Goal: Communication & Community: Share content

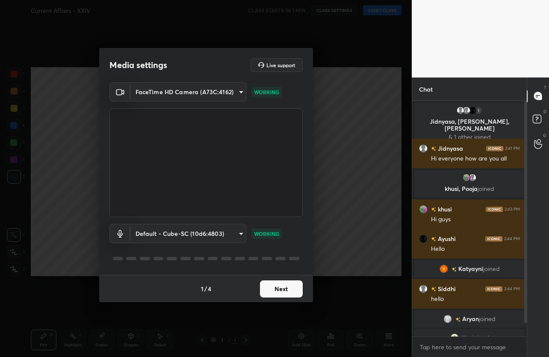
click at [286, 288] on button "Next" at bounding box center [281, 288] width 43 height 17
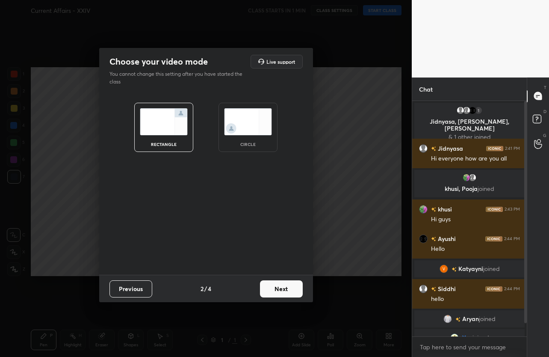
click at [286, 288] on button "Next" at bounding box center [281, 288] width 43 height 17
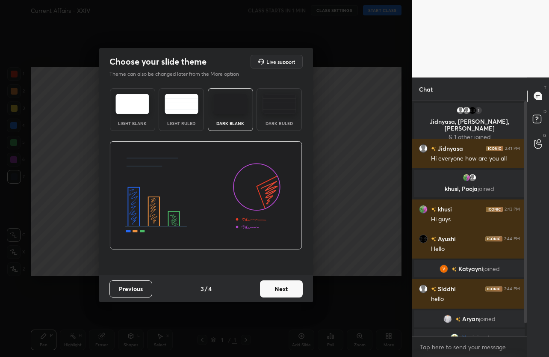
click at [286, 288] on button "Next" at bounding box center [281, 288] width 43 height 17
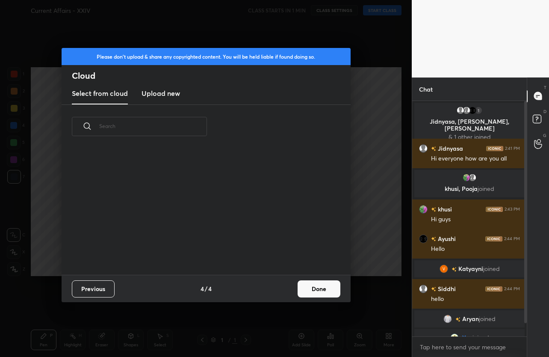
click at [286, 288] on div "Previous 4 / 4 Done" at bounding box center [206, 287] width 289 height 27
drag, startPoint x: 310, startPoint y: 290, endPoint x: 321, endPoint y: 264, distance: 27.8
click at [310, 290] on button "Done" at bounding box center [319, 288] width 43 height 17
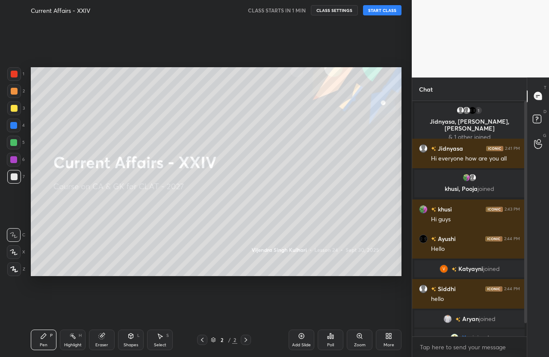
click at [375, 11] on button "START CLASS" at bounding box center [382, 10] width 38 height 10
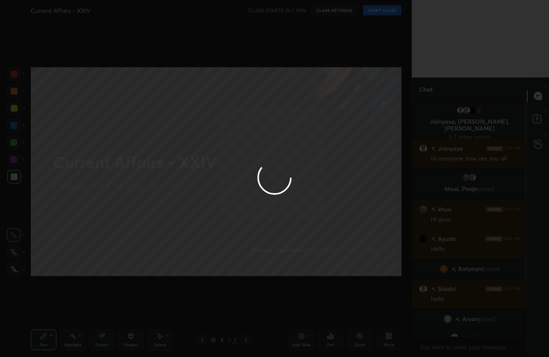
type textarea "x"
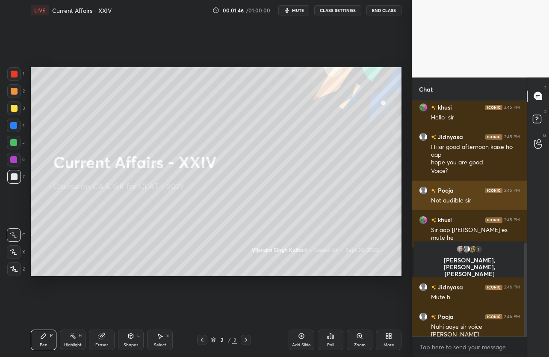
scroll to position [384, 0]
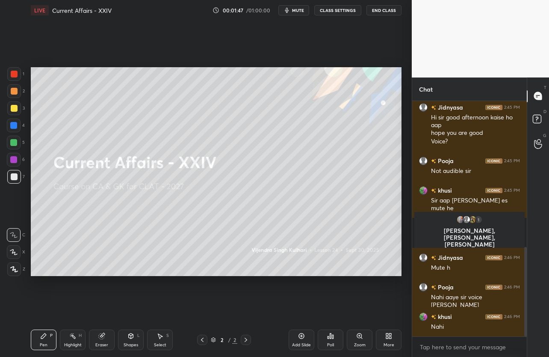
click at [339, 12] on button "CLASS SETTINGS" at bounding box center [337, 10] width 47 height 10
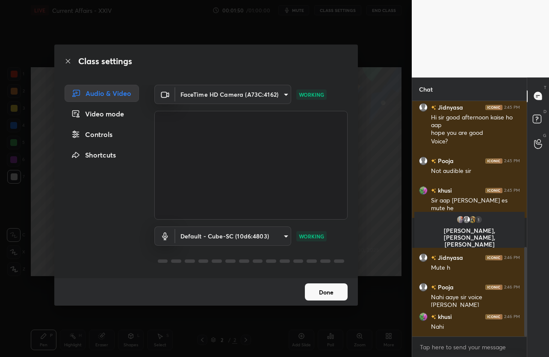
click at [211, 89] on body "1 2 3 4 5 6 7 C X Z C X Z E E Erase all H H LIVE Current Affairs - XXIV 00:01:5…" at bounding box center [274, 178] width 549 height 357
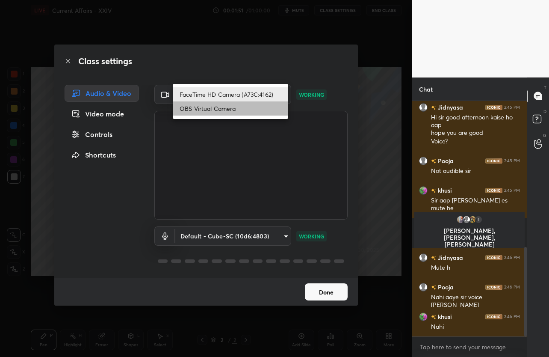
click at [205, 109] on li "OBS Virtual Camera" at bounding box center [230, 108] width 115 height 14
type input "39db2706479467a7ff70823bf82bfb6e8502d66873036e8e36d6944bba2f5eb2"
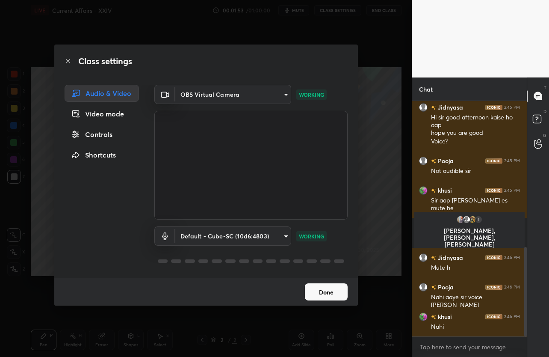
scroll to position [422, 0]
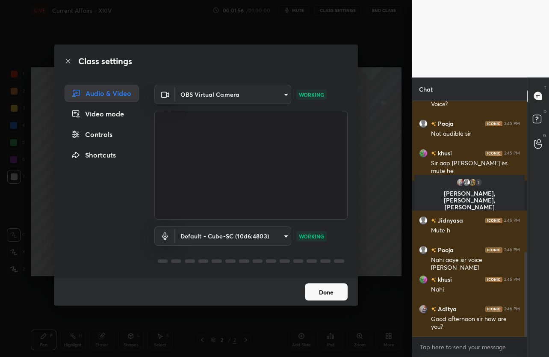
click at [329, 291] on button "Done" at bounding box center [326, 291] width 43 height 17
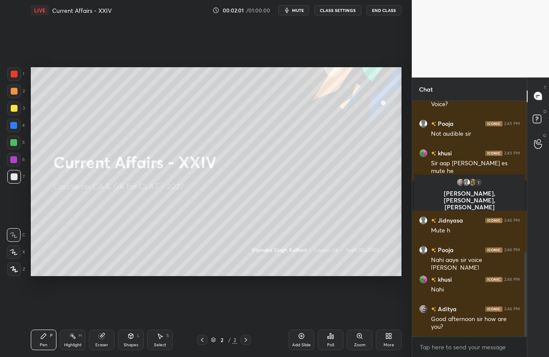
click at [343, 12] on button "CLASS SETTINGS" at bounding box center [337, 10] width 47 height 10
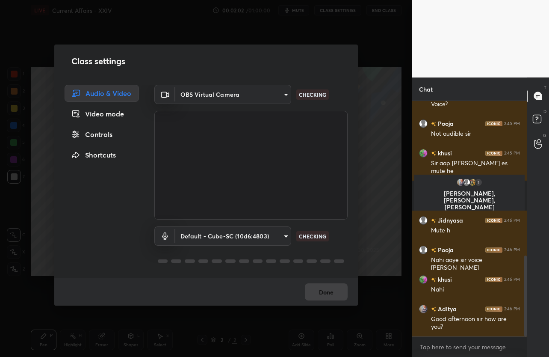
scroll to position [451, 0]
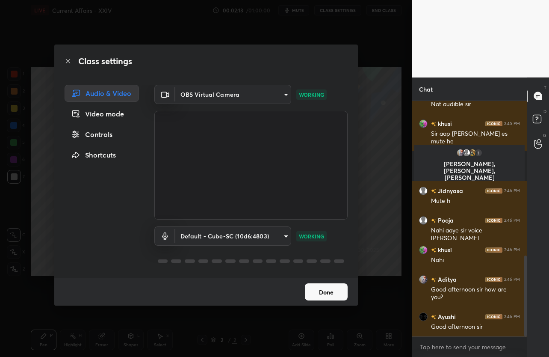
click at [258, 97] on body "1 2 3 4 5 6 7 C X Z C X Z E E Erase all H H LIVE Current Affairs - XXIV 00:02:1…" at bounding box center [274, 178] width 549 height 357
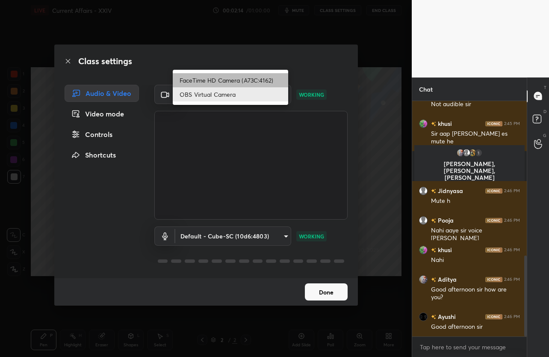
click at [211, 80] on li "FaceTime HD Camera (A73C:4162)" at bounding box center [230, 80] width 115 height 14
type input "471c99a1c41f9ddc9a2b7b95ec45f226f969866f7f707a1edc92507b3b9591f7"
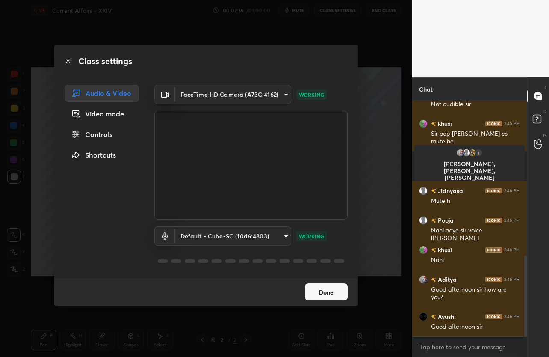
scroll to position [0, 0]
click at [325, 294] on button "Done" at bounding box center [326, 291] width 43 height 17
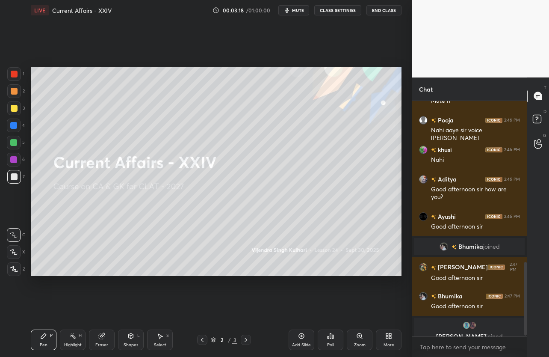
scroll to position [519, 0]
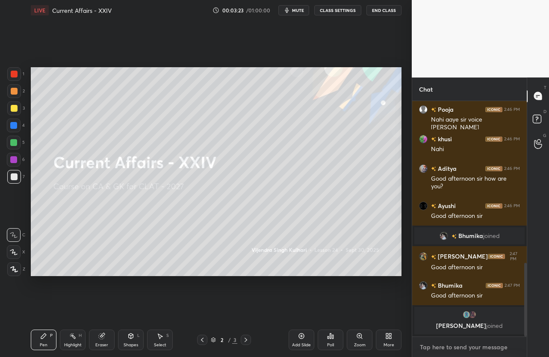
type textarea "x"
click at [459, 346] on textarea at bounding box center [469, 347] width 101 height 14
type textarea "t"
type textarea "x"
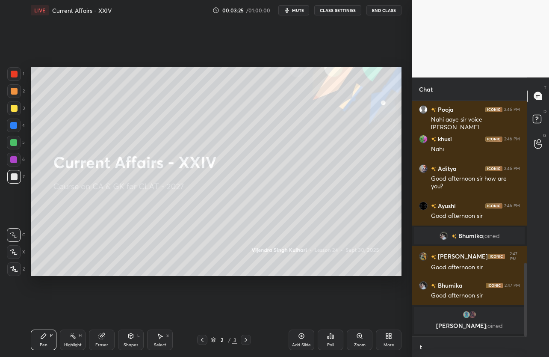
type textarea "te"
type textarea "x"
type textarea "tel"
type textarea "x"
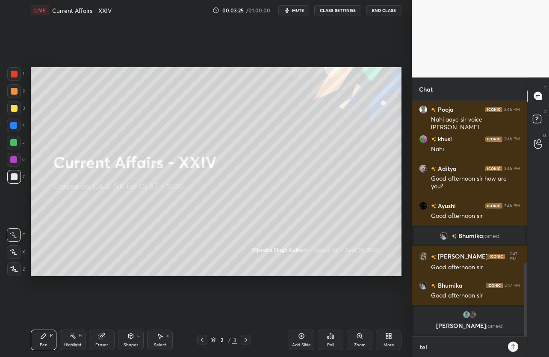
type textarea "tell"
type textarea "x"
type textarea "tell"
type textarea "x"
type textarea "tell w"
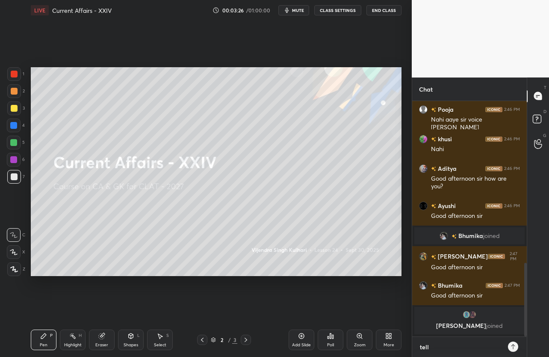
type textarea "x"
type textarea "tell wh"
type textarea "x"
type textarea "tell wha"
type textarea "x"
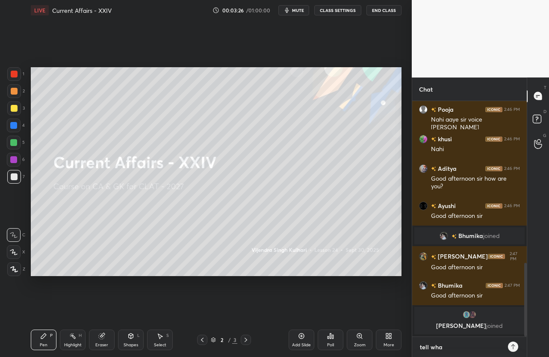
type textarea "tell what"
type textarea "x"
type textarea "tell what"
type textarea "x"
type textarea "tell what d"
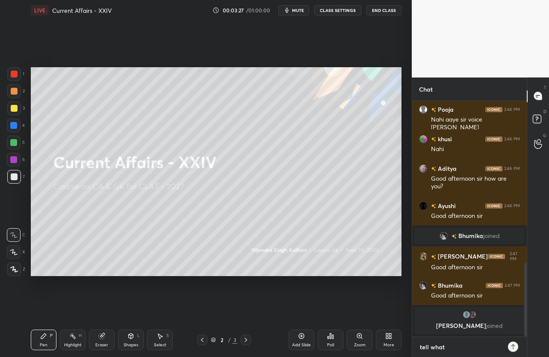
type textarea "x"
type textarea "tell what di"
type textarea "x"
type textarea "tell what did"
type textarea "x"
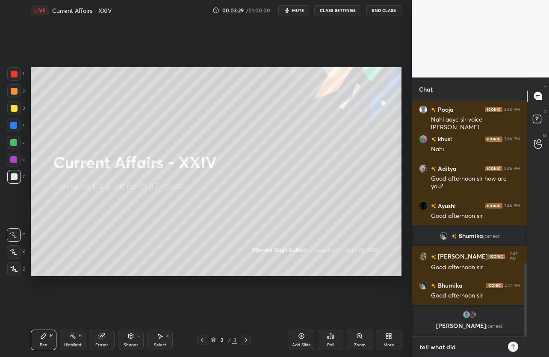
type textarea "tell what did"
type textarea "x"
type textarea "tell what did w"
type textarea "x"
type textarea "tell what did we"
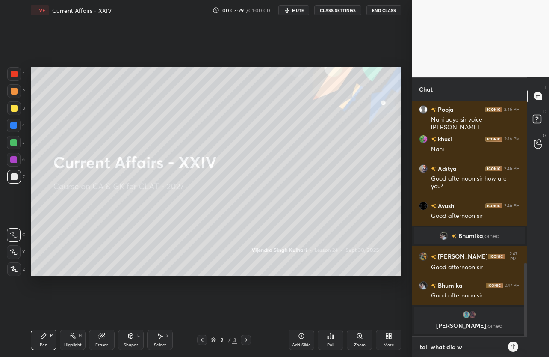
type textarea "x"
type textarea "tell what did we"
type textarea "x"
type textarea "tell what did we d"
type textarea "x"
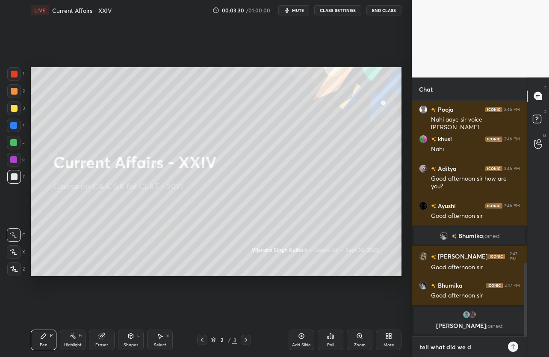
type textarea "tell what did we do"
type textarea "x"
type textarea "tell what did we do"
type textarea "x"
type textarea "tell what did we do i"
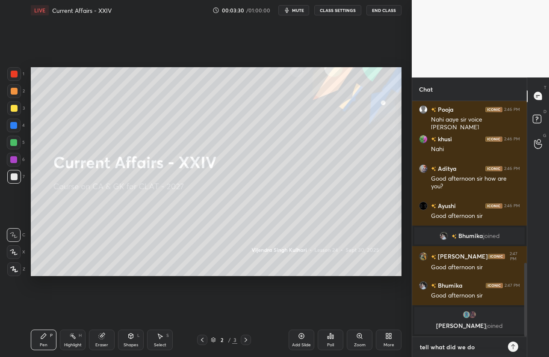
type textarea "x"
type textarea "tell what did we do in"
type textarea "x"
type textarea "tell what did we do in"
type textarea "x"
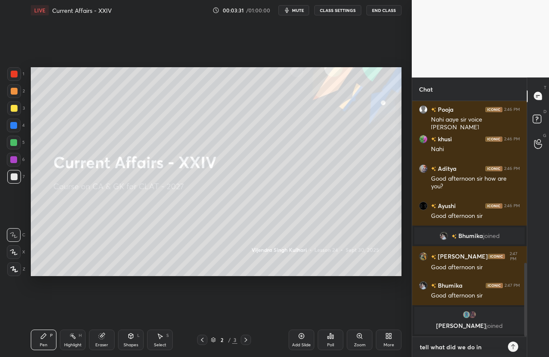
type textarea "tell what did we do in l"
type textarea "x"
type textarea "tell what did we do in la"
type textarea "x"
type textarea "tell what did we do in las"
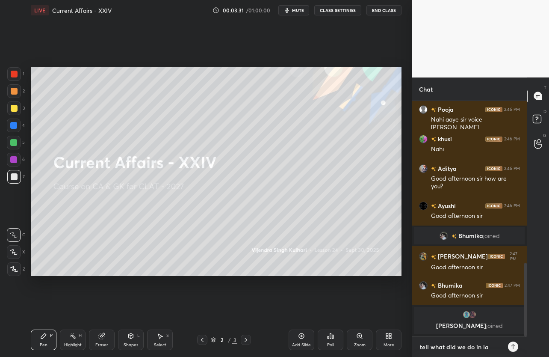
type textarea "x"
type textarea "tell what did we do in last"
type textarea "x"
type textarea "tell what did we do in last"
type textarea "x"
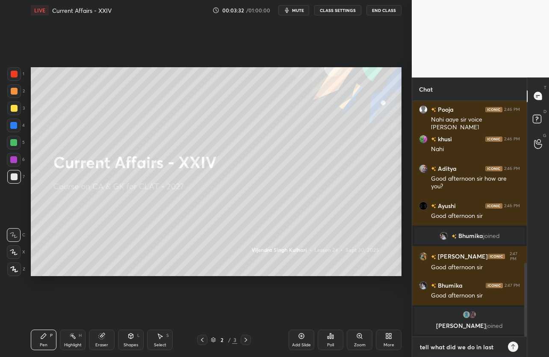
type textarea "tell what did we do in last c"
type textarea "x"
type textarea "tell what did we do in last cl"
type textarea "x"
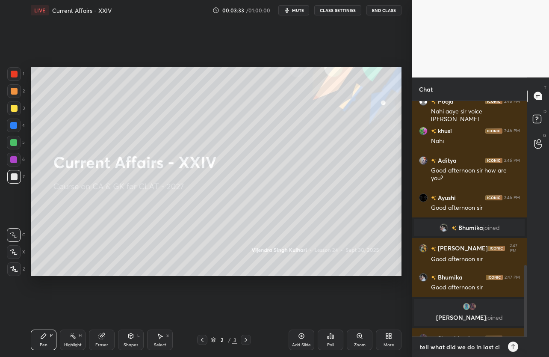
scroll to position [541, 0]
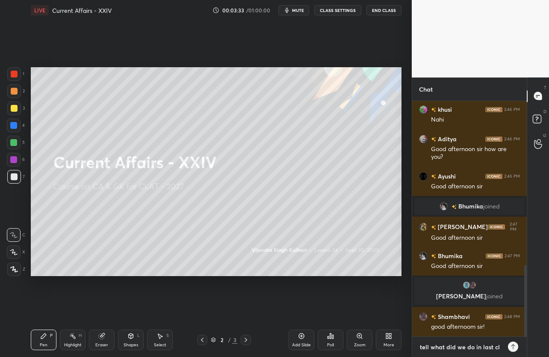
type textarea "tell what did we do in last cla"
type textarea "x"
type textarea "tell what did we do in last clas"
type textarea "x"
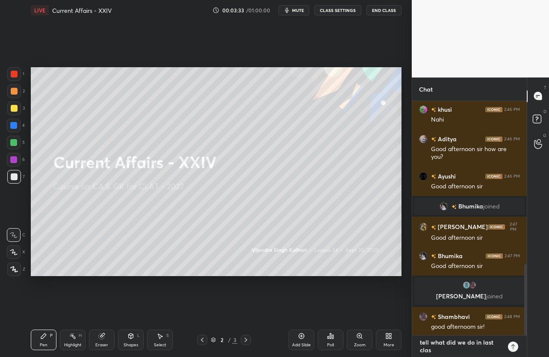
type textarea "tell what did we do in last class"
type textarea "x"
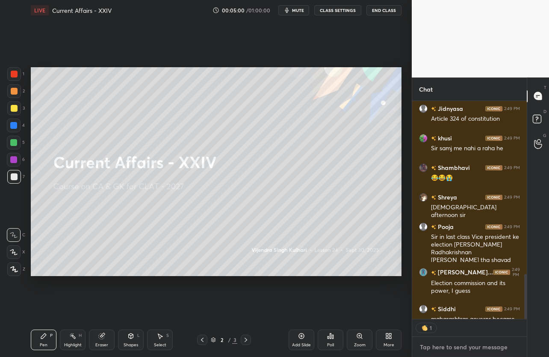
scroll to position [3, 3]
click at [392, 338] on div "More" at bounding box center [389, 339] width 26 height 21
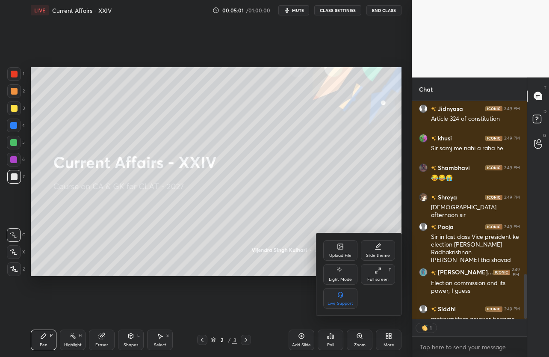
click at [338, 250] on div "Upload File" at bounding box center [340, 250] width 34 height 21
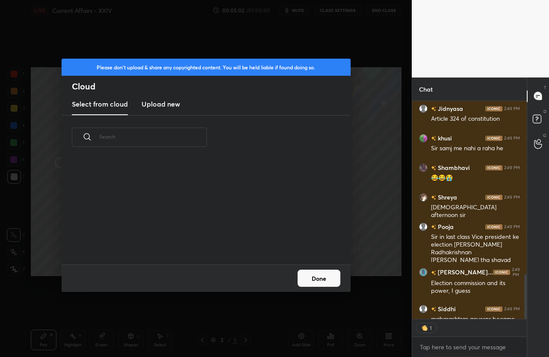
scroll to position [956, 0]
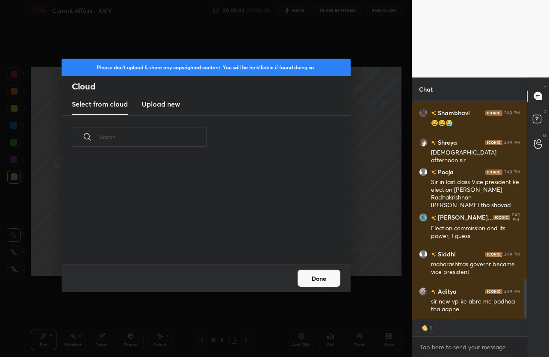
click at [165, 106] on h3 "Upload new" at bounding box center [161, 104] width 38 height 10
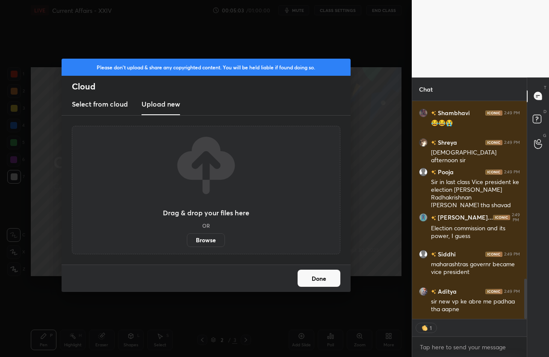
click at [211, 242] on label "Browse" at bounding box center [206, 240] width 38 height 14
click at [187, 242] on input "Browse" at bounding box center [187, 240] width 0 height 14
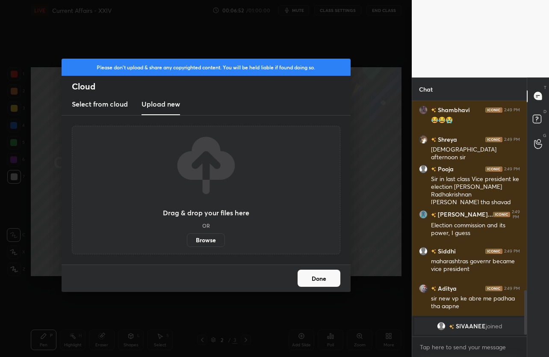
scroll to position [3, 3]
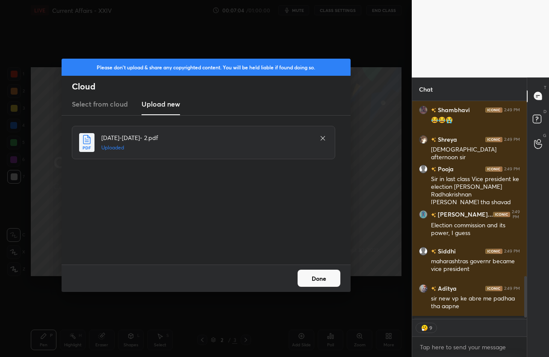
click at [318, 275] on button "Done" at bounding box center [319, 277] width 43 height 17
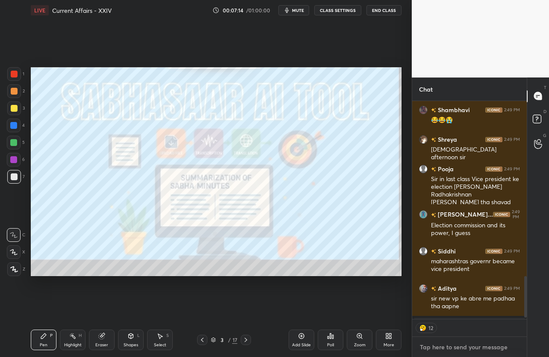
type textarea "x"
click at [442, 345] on textarea at bounding box center [469, 347] width 101 height 14
type textarea "i"
type textarea "x"
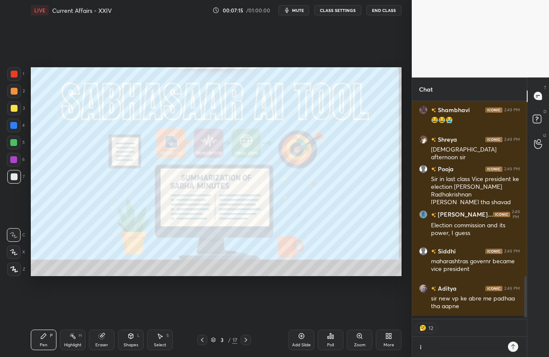
type textarea "is"
type textarea "x"
type textarea "is"
type textarea "x"
type textarea "is i"
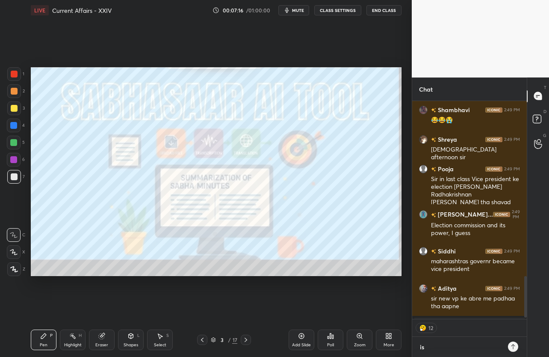
type textarea "x"
type textarea "is it"
type textarea "x"
type textarea "is it"
type textarea "x"
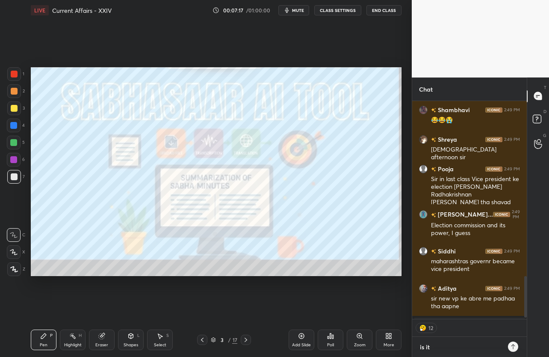
type textarea "is it d"
type textarea "x"
type textarea "is it do"
type textarea "x"
type textarea "is it don"
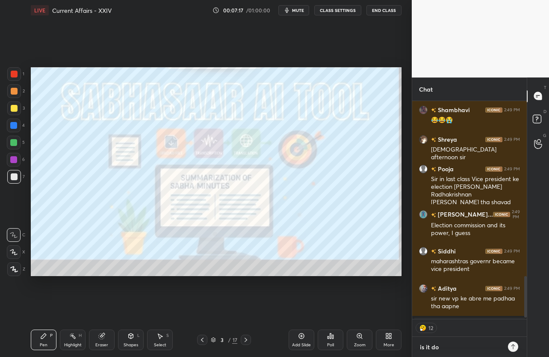
type textarea "x"
type textarea "is it done"
type textarea "x"
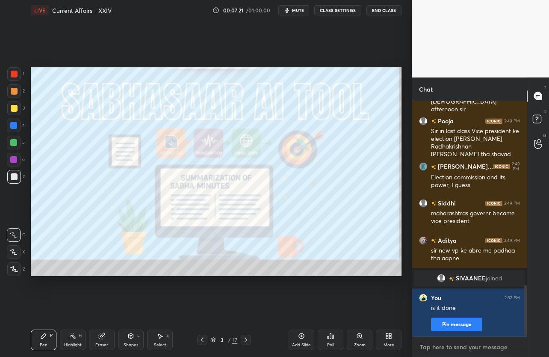
scroll to position [875, 0]
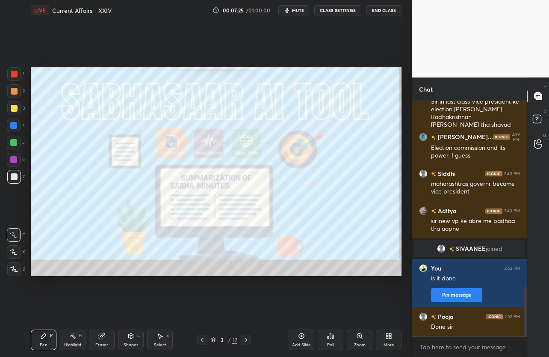
click at [390, 339] on icon at bounding box center [388, 335] width 7 height 7
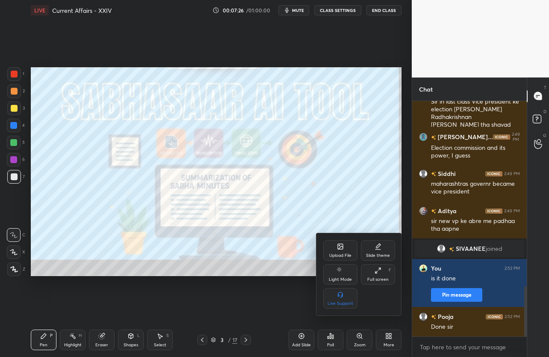
click at [344, 244] on div "Upload File" at bounding box center [340, 250] width 34 height 21
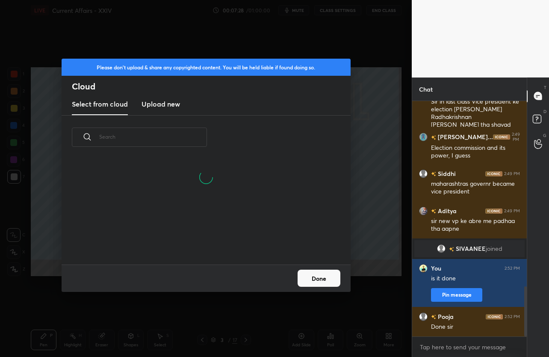
click at [164, 103] on h3 "Upload new" at bounding box center [161, 104] width 38 height 10
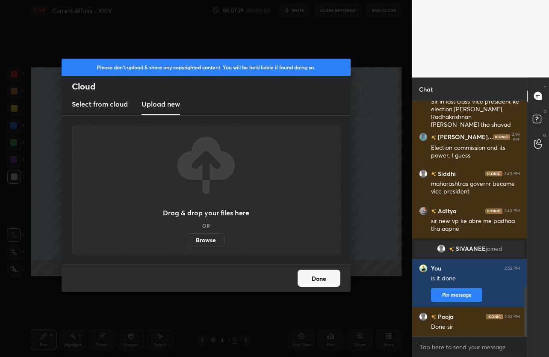
click at [195, 244] on label "Browse" at bounding box center [206, 240] width 38 height 14
click at [187, 244] on input "Browse" at bounding box center [187, 240] width 0 height 14
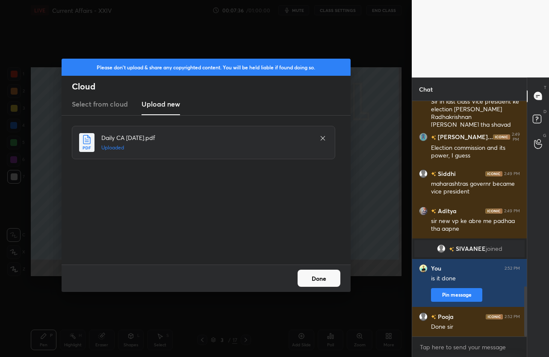
click at [319, 277] on button "Done" at bounding box center [319, 277] width 43 height 17
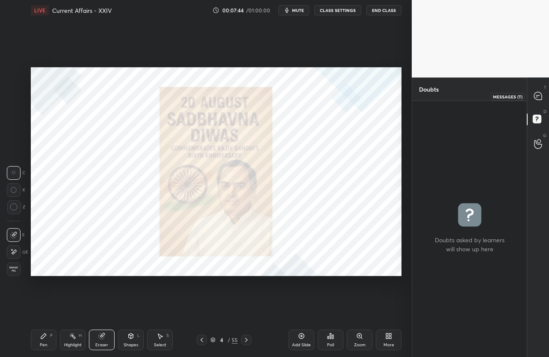
click at [546, 91] on div at bounding box center [538, 96] width 17 height 15
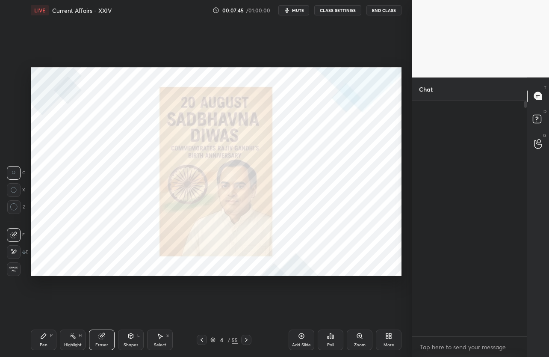
scroll to position [233, 112]
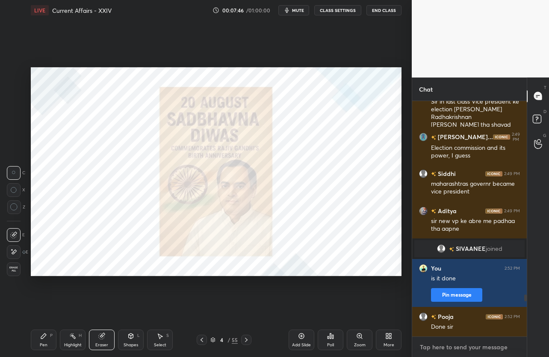
type textarea "x"
click at [450, 342] on textarea at bounding box center [469, 347] width 101 height 14
type textarea "t"
type textarea "x"
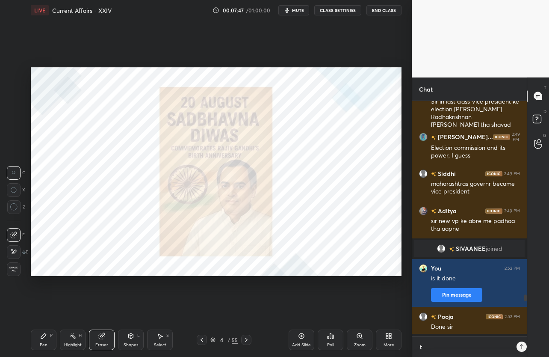
type textarea "th"
type textarea "x"
type textarea "thi"
type textarea "x"
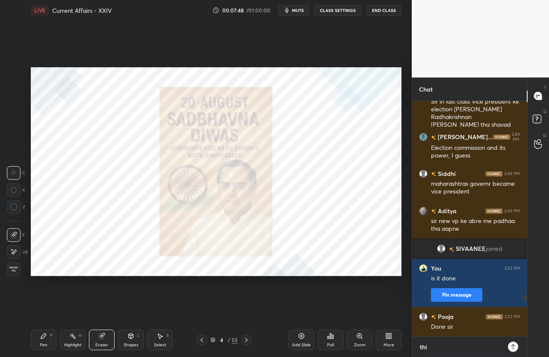
type textarea "this"
type textarea "x"
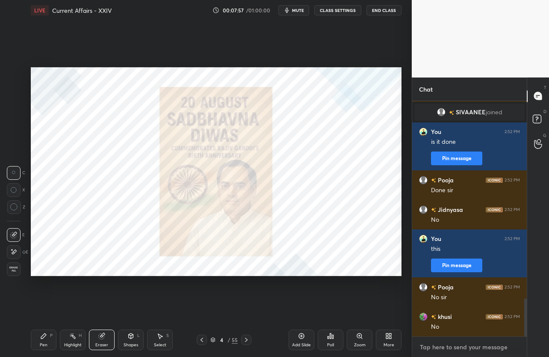
scroll to position [1249, 0]
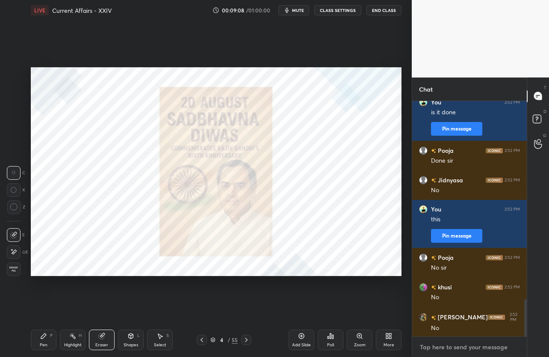
type textarea "x"
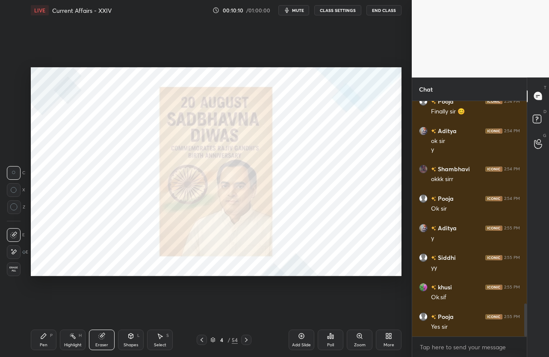
scroll to position [1437, 0]
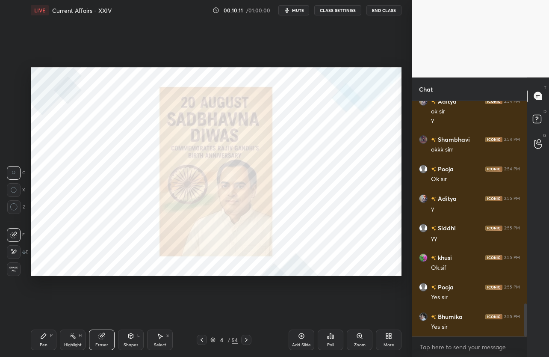
drag, startPoint x: 40, startPoint y: 340, endPoint x: 35, endPoint y: 319, distance: 21.4
click at [38, 340] on div "Pen P" at bounding box center [44, 339] width 26 height 21
drag, startPoint x: 15, startPoint y: 80, endPoint x: 15, endPoint y: 93, distance: 13.3
click at [15, 79] on div at bounding box center [14, 74] width 14 height 14
drag, startPoint x: 13, startPoint y: 256, endPoint x: 27, endPoint y: 233, distance: 27.3
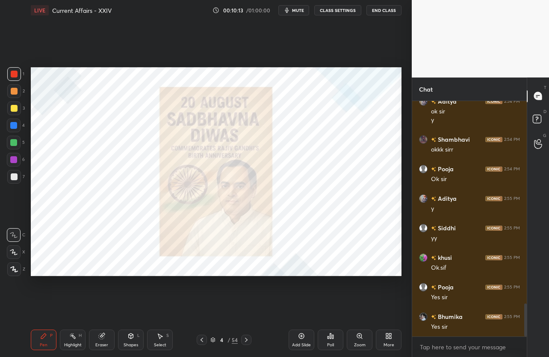
click at [12, 254] on div at bounding box center [14, 252] width 14 height 14
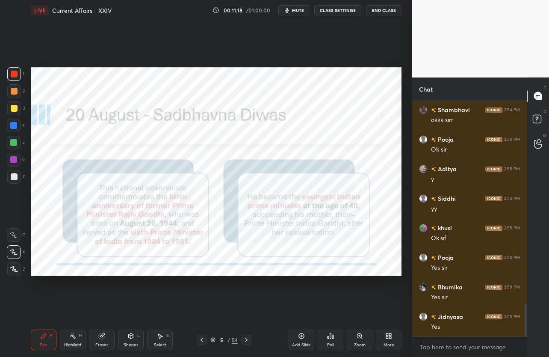
click at [302, 7] on button "mute" at bounding box center [293, 10] width 31 height 10
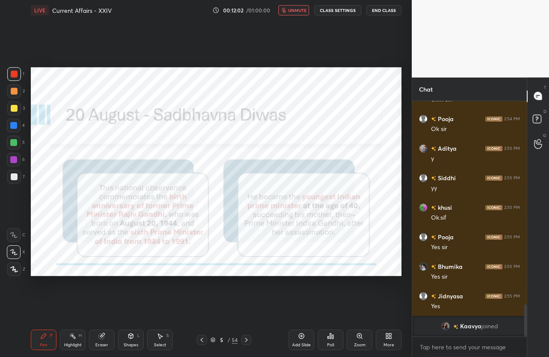
scroll to position [1148, 0]
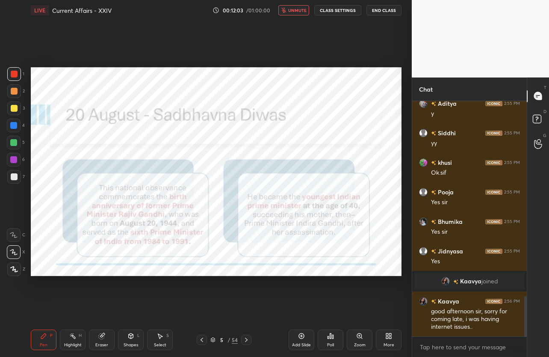
click at [303, 7] on span "unmute" at bounding box center [297, 10] width 18 height 6
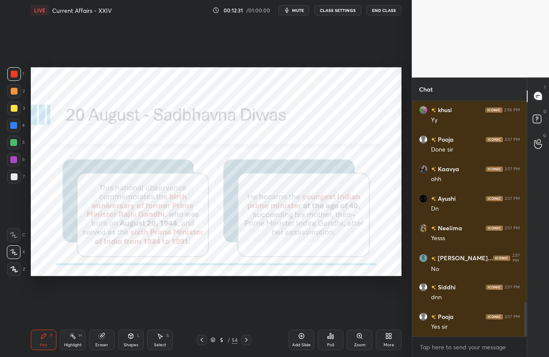
scroll to position [1413, 0]
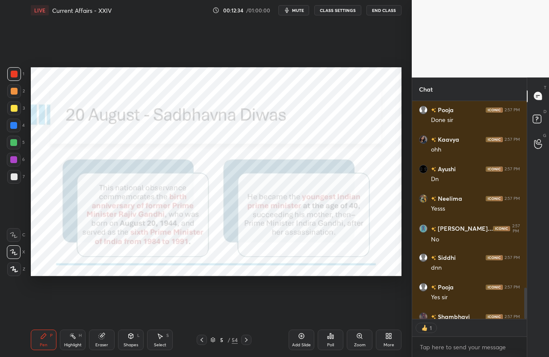
click at [244, 336] on div at bounding box center [246, 339] width 10 height 10
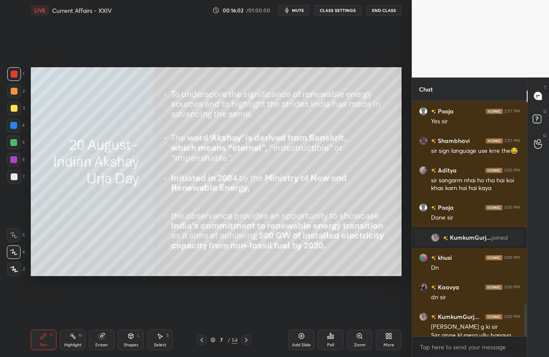
scroll to position [1483, 0]
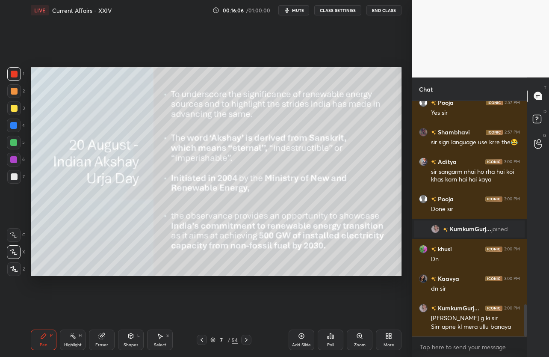
click at [246, 341] on icon at bounding box center [246, 339] width 7 height 7
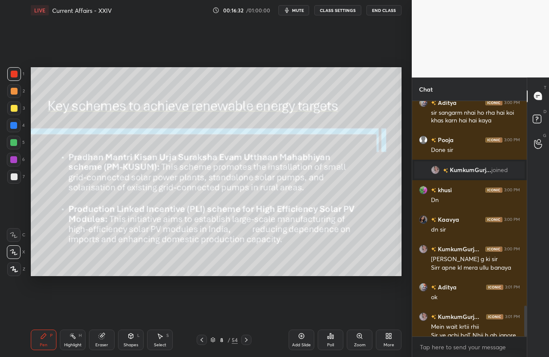
scroll to position [1558, 0]
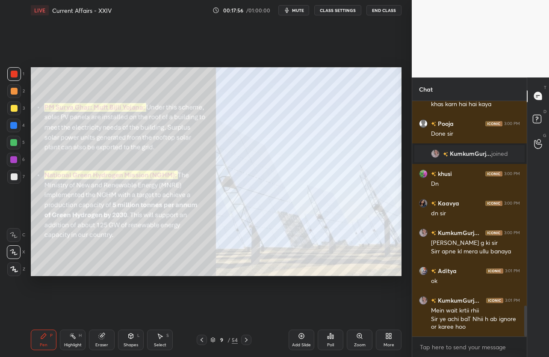
click at [44, 175] on div "Setting up your live class Poll for secs No correct answer Start poll" at bounding box center [216, 172] width 378 height 302
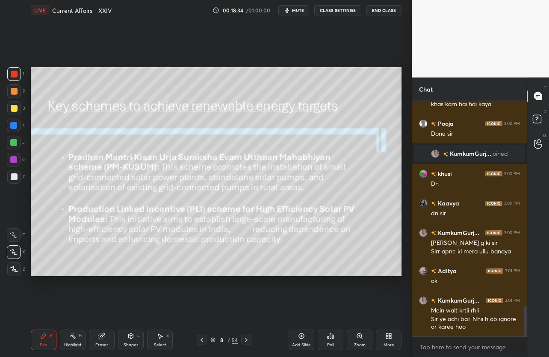
drag, startPoint x: 15, startPoint y: 109, endPoint x: 11, endPoint y: 111, distance: 4.5
click at [15, 109] on div at bounding box center [14, 108] width 7 height 7
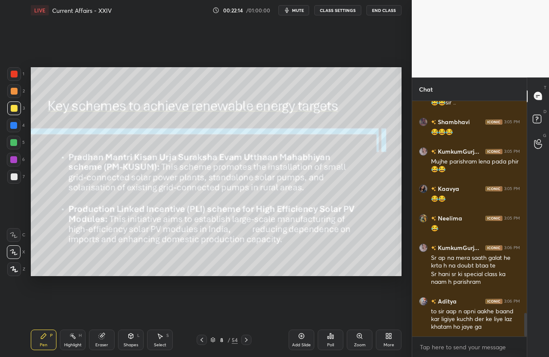
scroll to position [2135, 0]
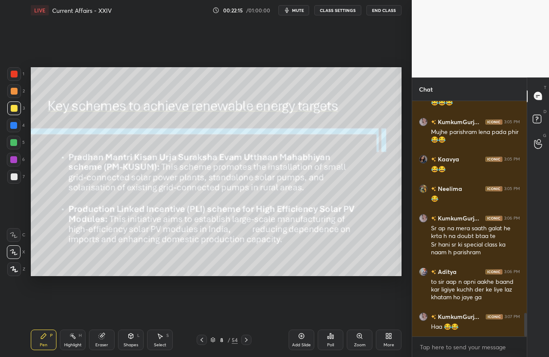
click at [246, 340] on icon at bounding box center [246, 339] width 3 height 4
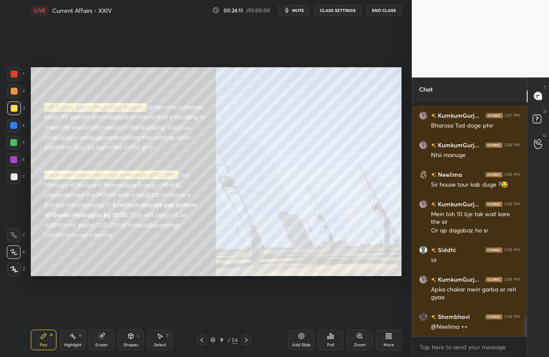
scroll to position [2603, 0]
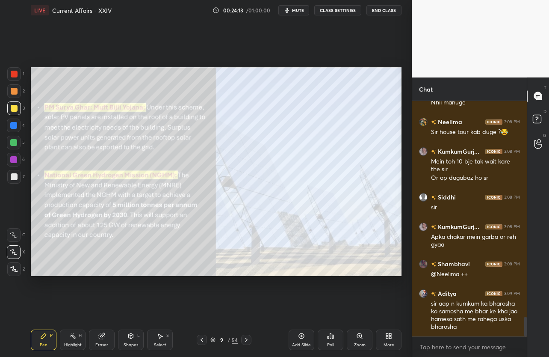
drag, startPoint x: 246, startPoint y: 339, endPoint x: 253, endPoint y: 311, distance: 29.5
click at [253, 311] on div "LIVE Current Affairs - XXIV 00:24:13 / 01:00:00 mute CLASS SETTINGS End Class S…" at bounding box center [216, 178] width 378 height 357
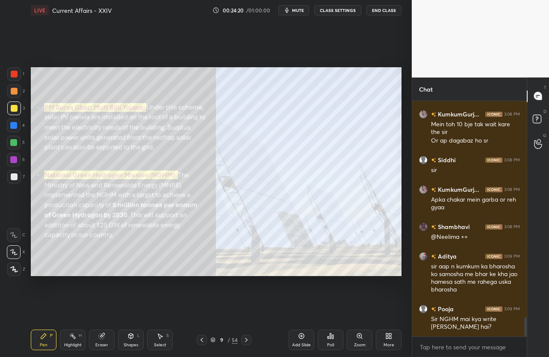
click at [246, 340] on icon at bounding box center [246, 339] width 3 height 4
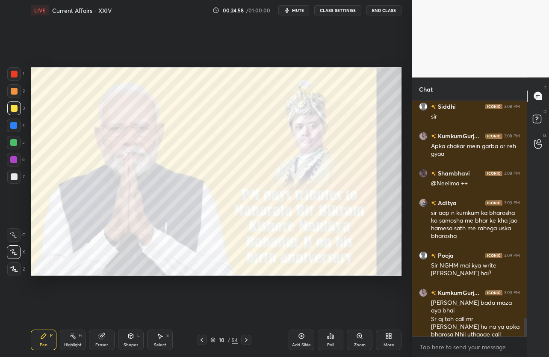
scroll to position [2724, 0]
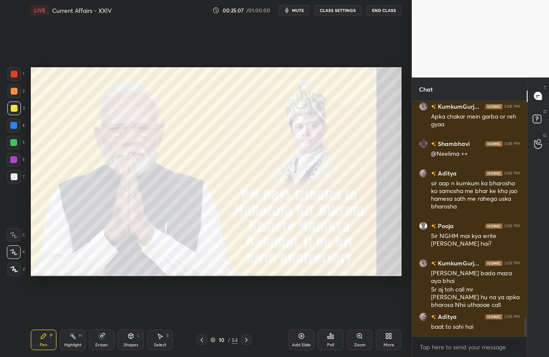
click at [244, 337] on icon at bounding box center [246, 339] width 7 height 7
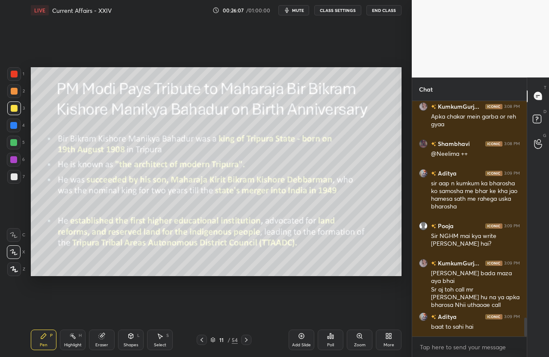
click at [302, 10] on span "mute" at bounding box center [298, 10] width 12 height 6
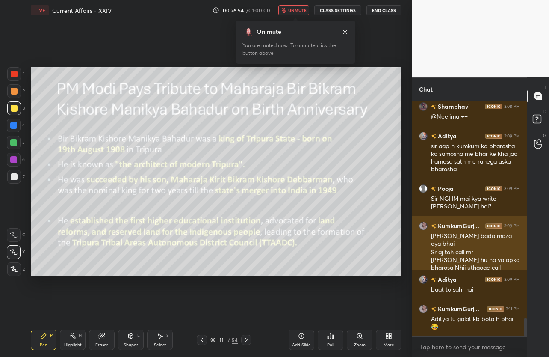
scroll to position [2797, 0]
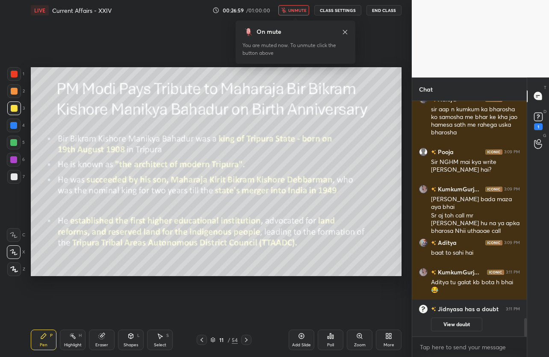
click at [347, 32] on icon at bounding box center [345, 32] width 7 height 7
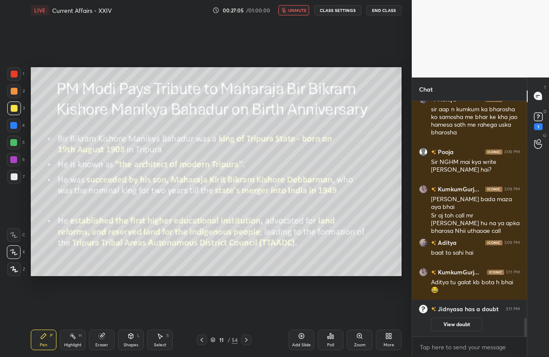
click at [300, 12] on span "unmute" at bounding box center [297, 10] width 18 height 6
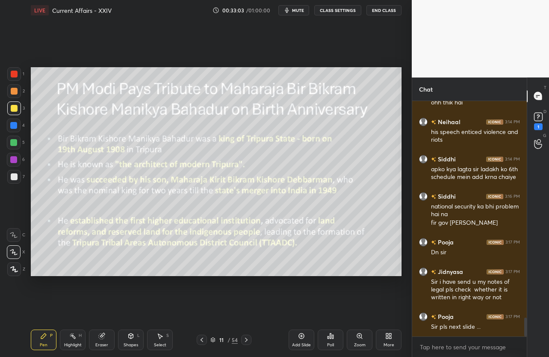
scroll to position [2710, 0]
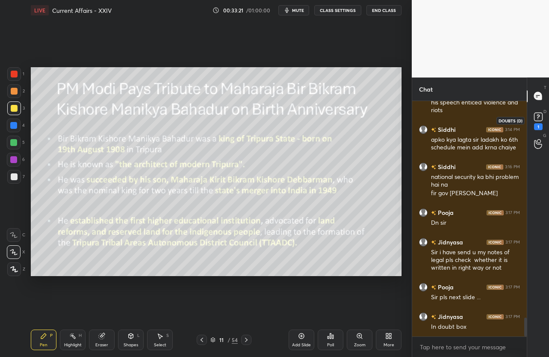
click at [535, 121] on rect at bounding box center [538, 116] width 8 height 8
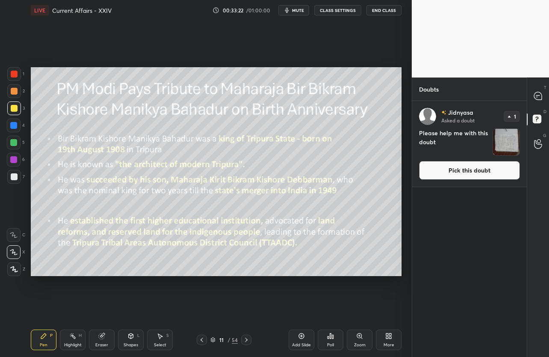
click at [510, 138] on img "grid" at bounding box center [506, 142] width 27 height 27
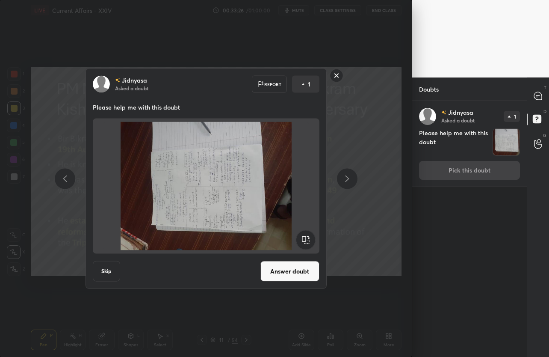
click at [341, 75] on rect at bounding box center [336, 75] width 13 height 13
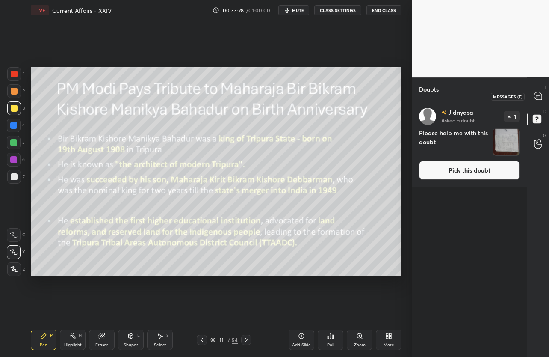
click at [536, 96] on icon at bounding box center [538, 96] width 8 height 8
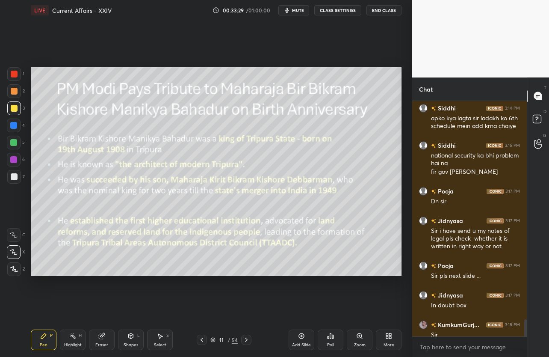
scroll to position [2968, 0]
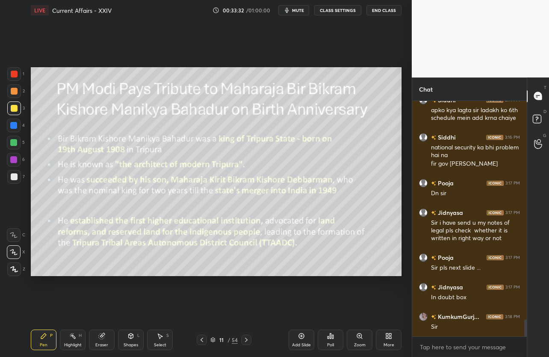
click at [249, 339] on icon at bounding box center [246, 339] width 7 height 7
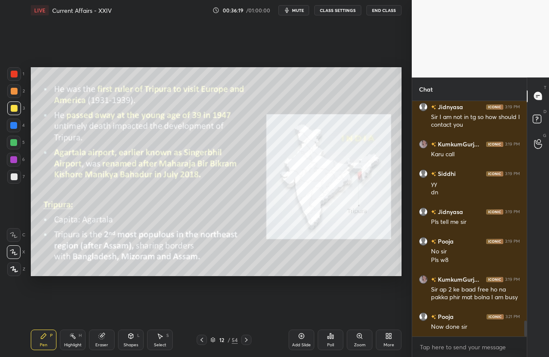
scroll to position [3282, 0]
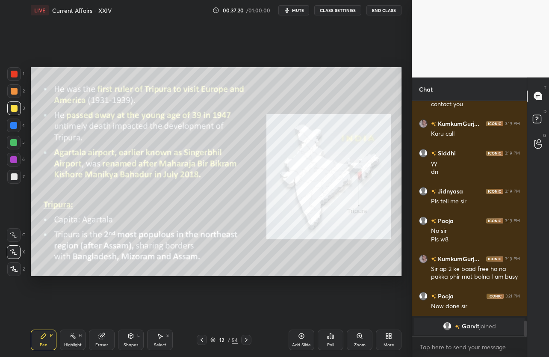
click at [251, 339] on div at bounding box center [246, 339] width 10 height 10
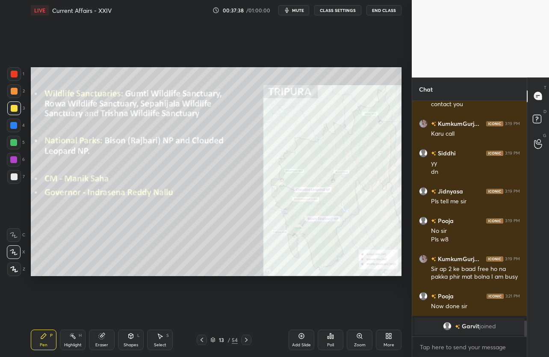
click at [42, 136] on div "Setting up your live class Poll for secs No correct answer Start poll" at bounding box center [216, 172] width 378 height 302
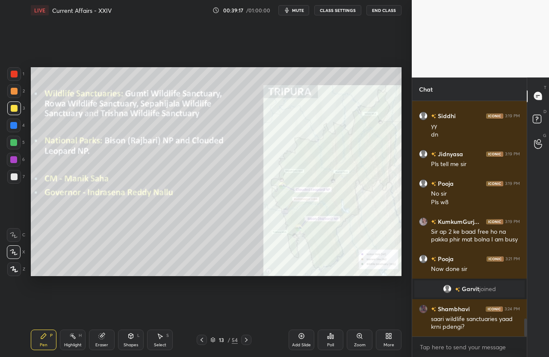
scroll to position [2874, 0]
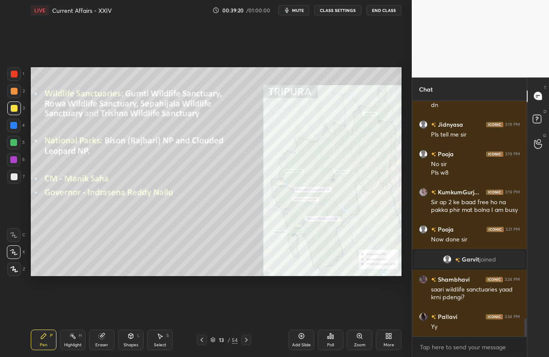
drag, startPoint x: 107, startPoint y: 351, endPoint x: 103, endPoint y: 346, distance: 6.0
click at [105, 351] on div "Pen P Highlight H Eraser Shapes L Select S 13 / 54 Add Slide Poll Zoom More" at bounding box center [216, 339] width 371 height 34
drag, startPoint x: 102, startPoint y: 341, endPoint x: 88, endPoint y: 334, distance: 15.5
click at [100, 341] on div "Eraser" at bounding box center [102, 339] width 26 height 21
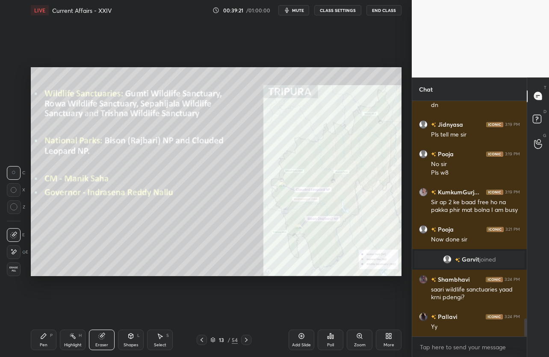
drag, startPoint x: 10, startPoint y: 269, endPoint x: 18, endPoint y: 251, distance: 19.7
click at [9, 268] on span "Erase all" at bounding box center [13, 269] width 13 height 6
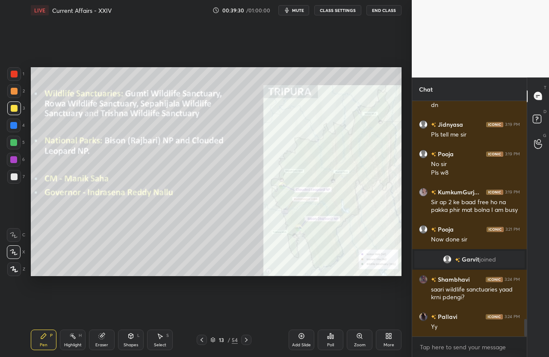
scroll to position [2894, 0]
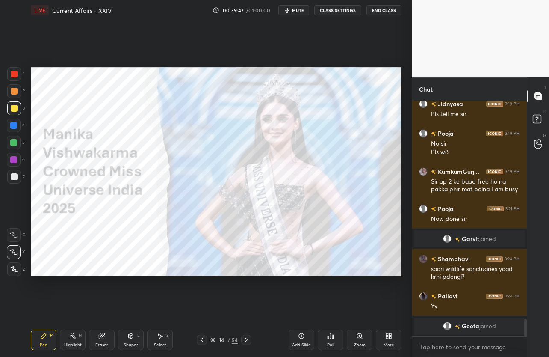
click at [46, 127] on div "1 2 3 4 5 6 7 C X Z C X Z E E Erase all H H LIVE Current Affairs - XXIV 00:39:4…" at bounding box center [202, 178] width 405 height 357
click at [50, 128] on div "Setting up your live class Poll for secs No correct answer Start poll" at bounding box center [216, 172] width 378 height 302
click at [15, 75] on div at bounding box center [14, 74] width 7 height 7
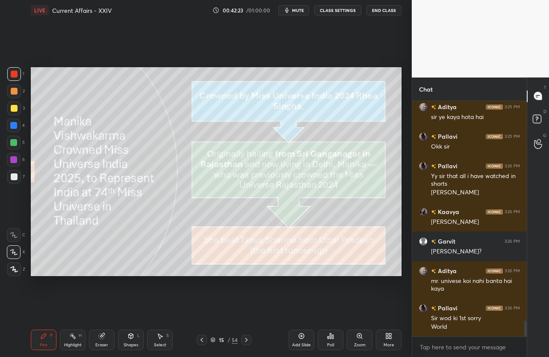
scroll to position [3266, 0]
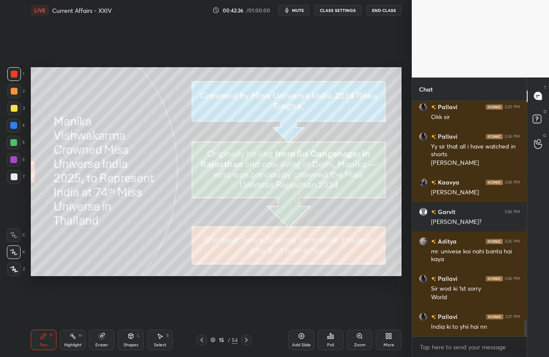
drag, startPoint x: 77, startPoint y: 347, endPoint x: 71, endPoint y: 337, distance: 11.1
click at [76, 344] on div "Highlight" at bounding box center [73, 344] width 18 height 4
drag, startPoint x: 13, startPoint y: 263, endPoint x: 19, endPoint y: 264, distance: 6.2
click at [13, 263] on div at bounding box center [14, 269] width 14 height 14
click at [13, 269] on icon at bounding box center [13, 269] width 7 height 7
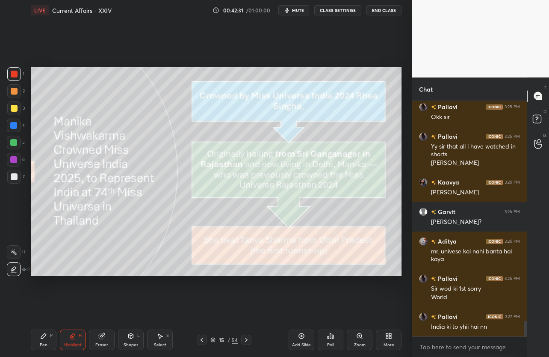
click at [96, 337] on div "Eraser" at bounding box center [102, 339] width 26 height 21
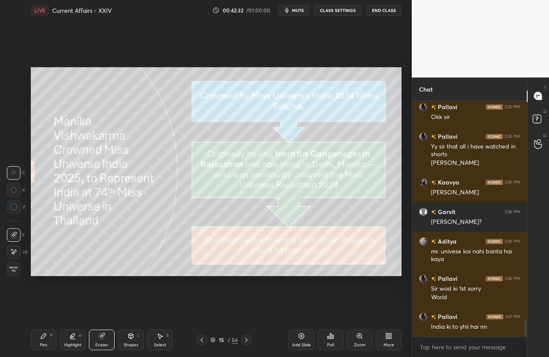
click at [13, 268] on span "Erase all" at bounding box center [13, 269] width 13 height 6
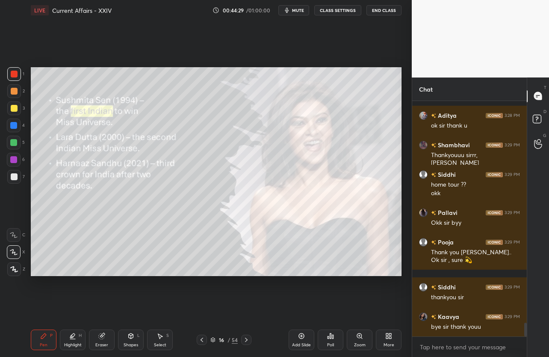
scroll to position [3807, 0]
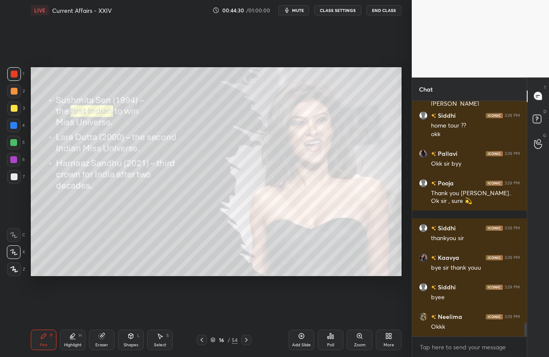
click at [379, 9] on button "End Class" at bounding box center [383, 10] width 35 height 10
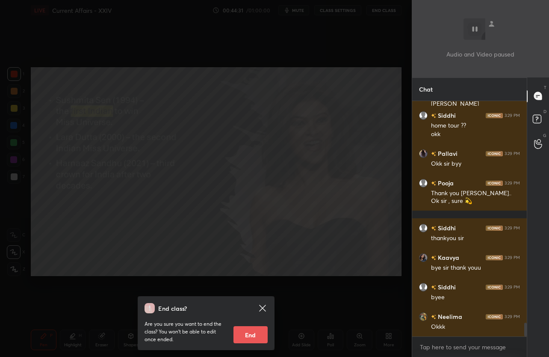
click at [243, 335] on button "End" at bounding box center [250, 334] width 34 height 17
type textarea "x"
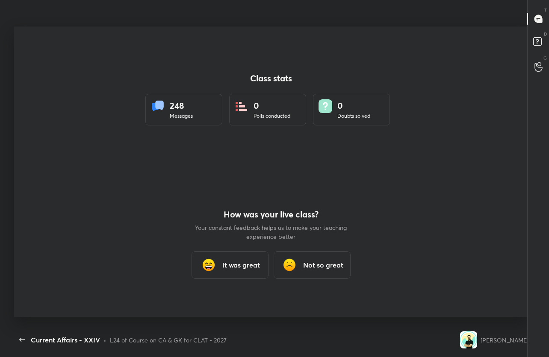
scroll to position [302, 542]
